Goal: Information Seeking & Learning: Learn about a topic

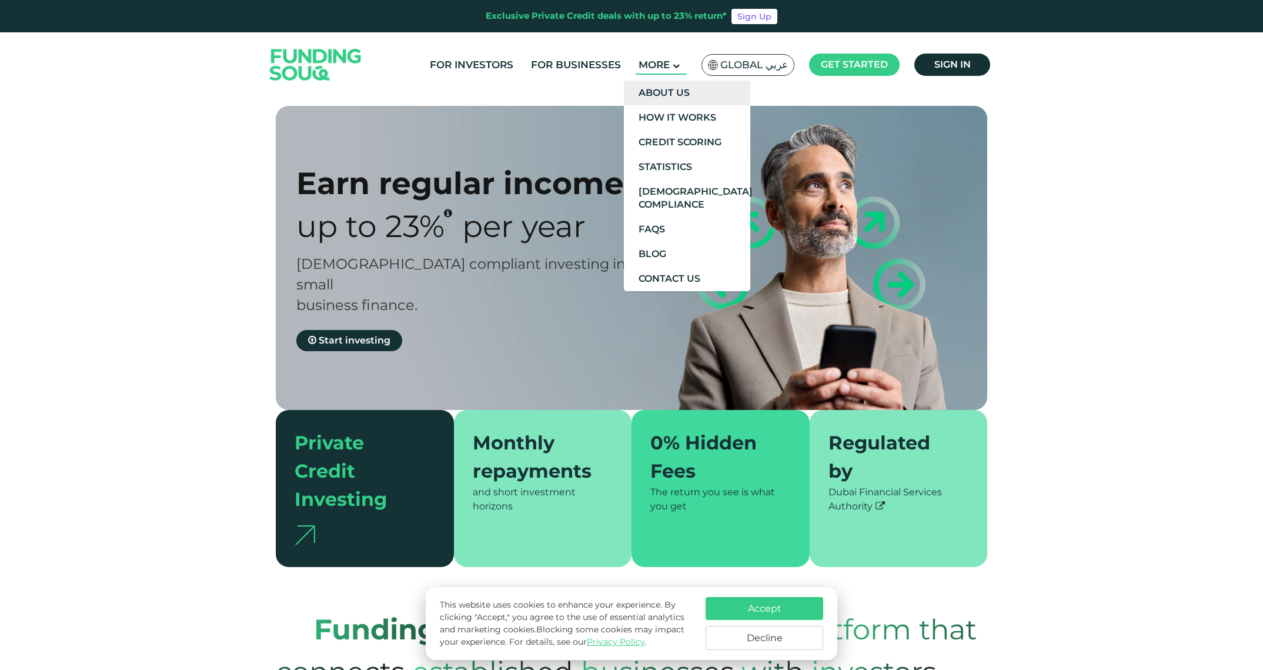
click at [676, 92] on link "About Us" at bounding box center [687, 93] width 126 height 25
